Goal: Transaction & Acquisition: Purchase product/service

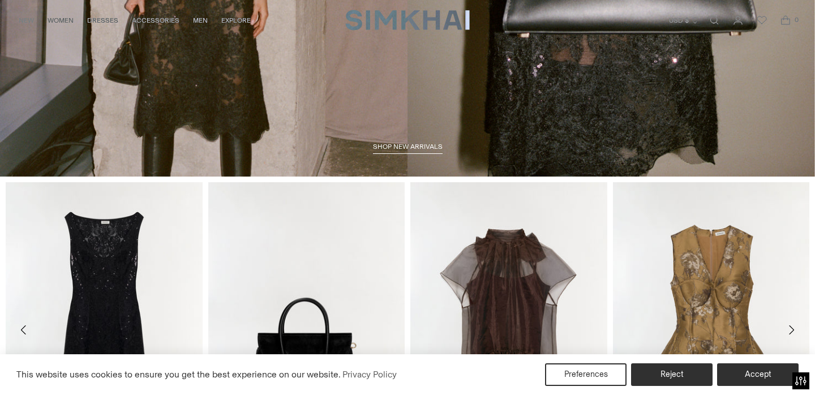
scroll to position [433, 0]
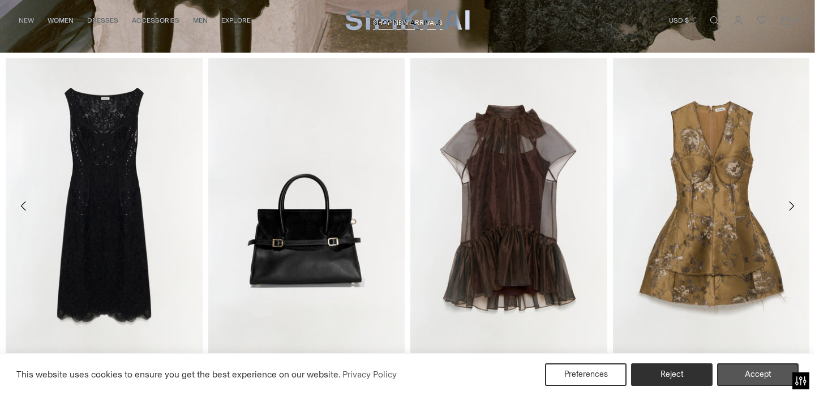
click at [738, 368] on button "Accept" at bounding box center [757, 374] width 81 height 23
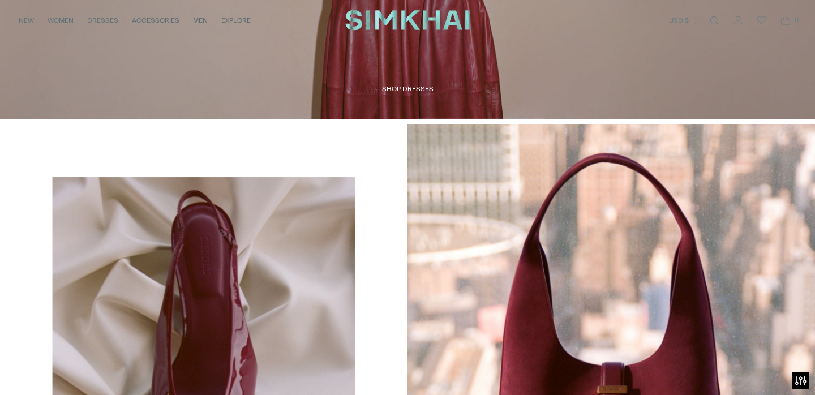
scroll to position [1555, 0]
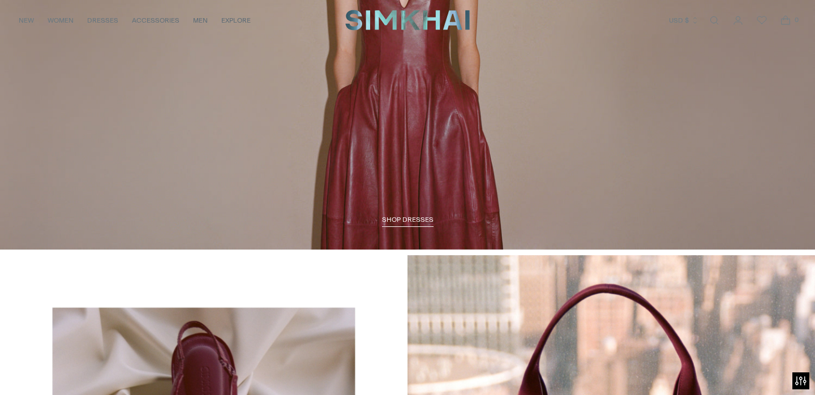
click at [394, 227] on link "/collections/dresses-all" at bounding box center [407, 15] width 815 height 467
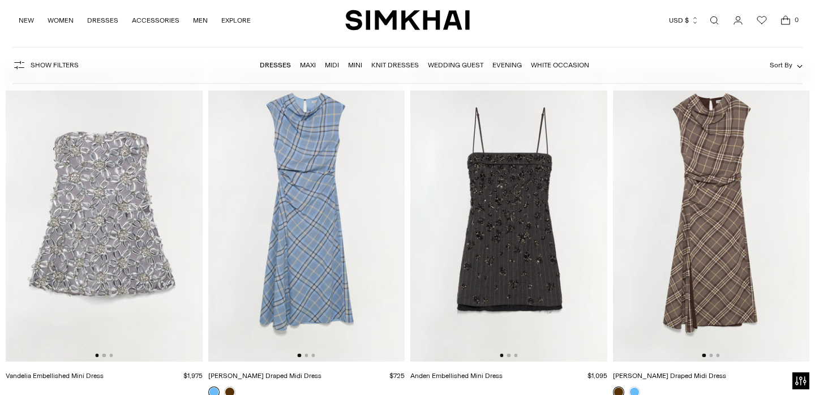
scroll to position [87, 0]
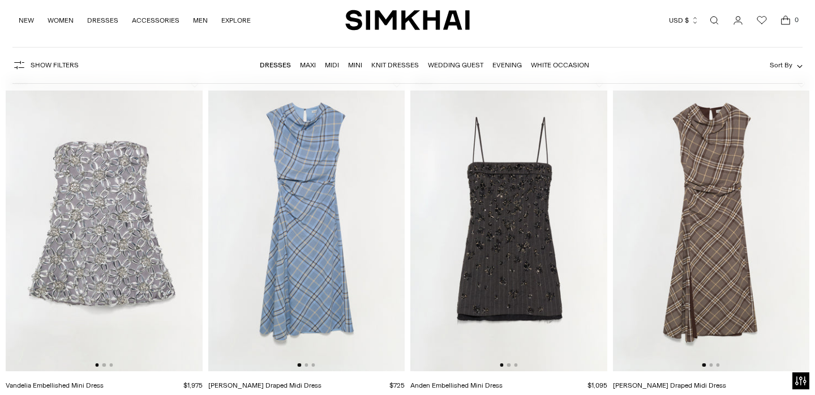
click at [380, 270] on img at bounding box center [306, 223] width 197 height 295
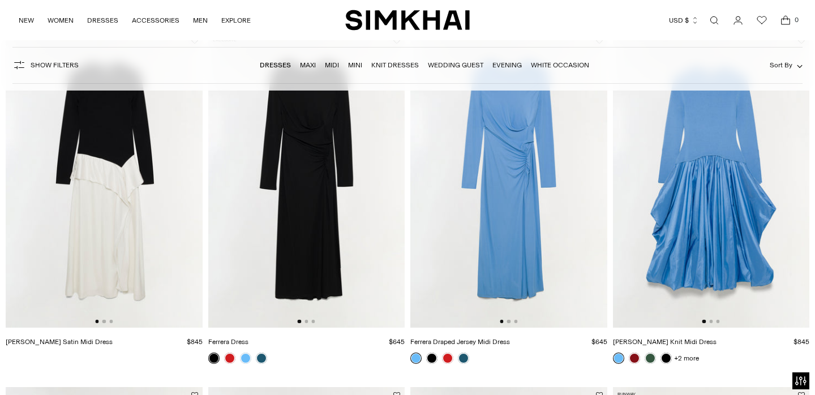
scroll to position [1543, 0]
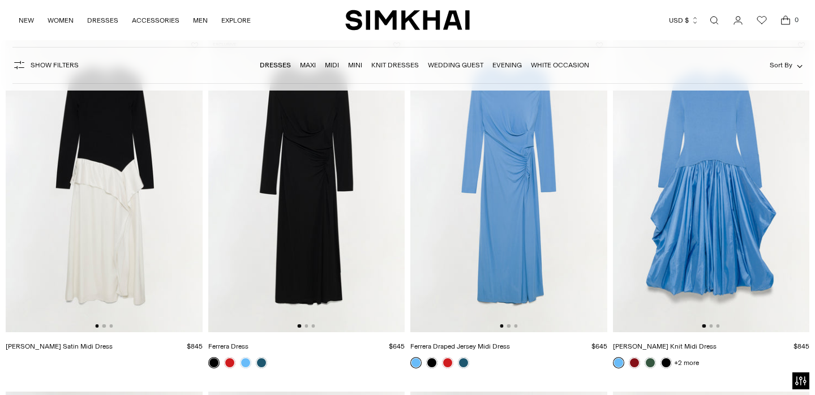
click at [441, 203] on img at bounding box center [508, 184] width 197 height 295
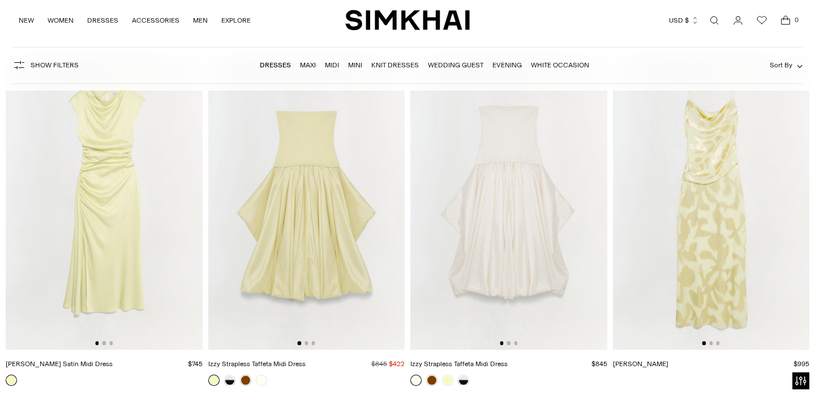
scroll to position [5430, 0]
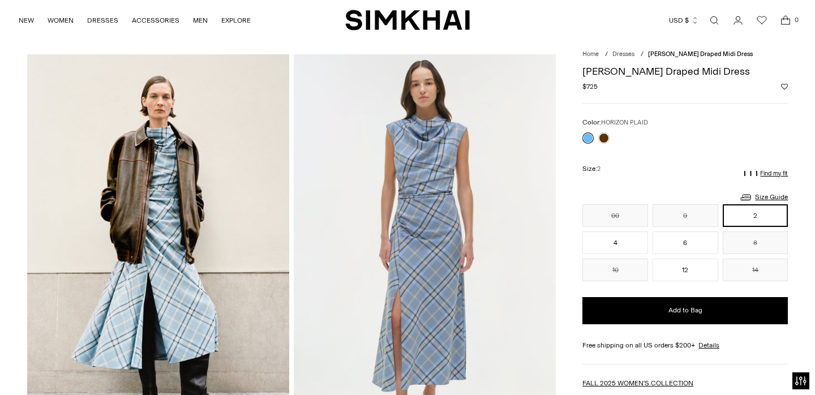
scroll to position [22, 0]
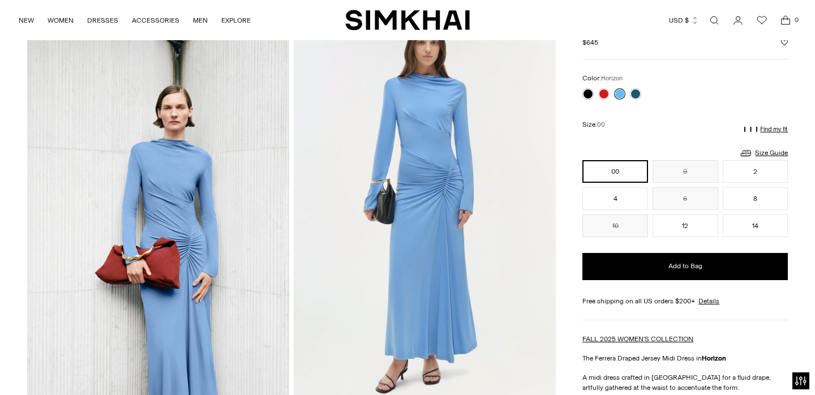
scroll to position [64, 0]
